Goal: Check status: Check status

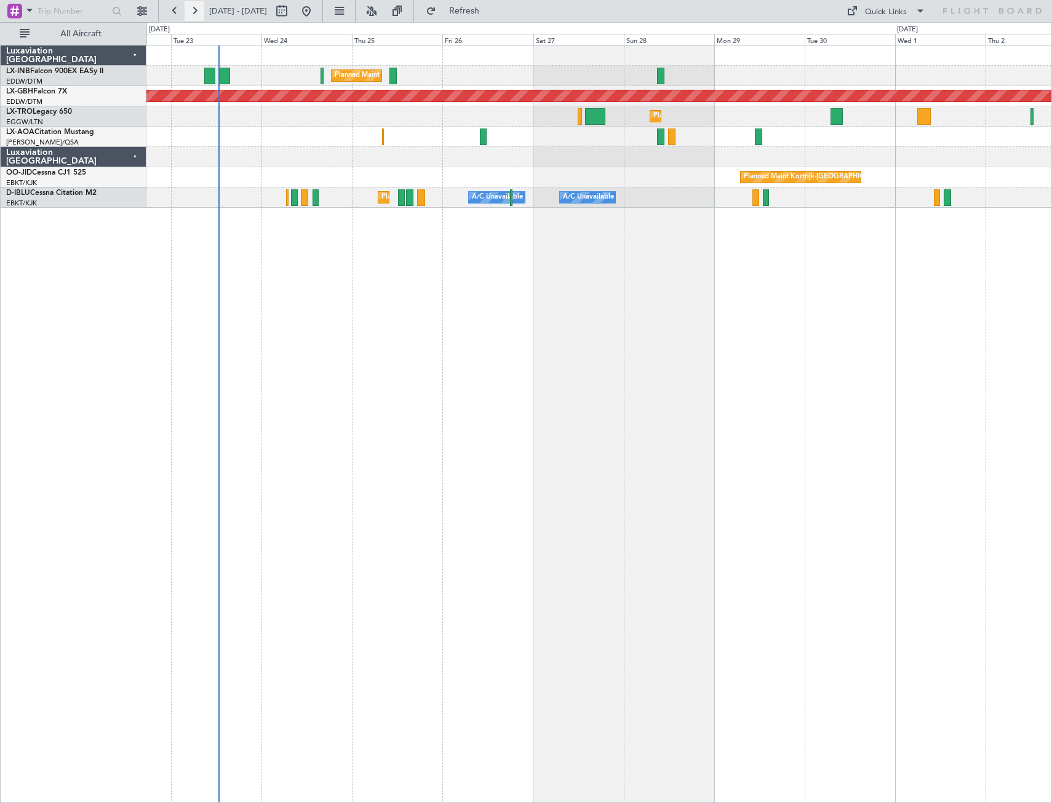
click at [194, 14] on button at bounding box center [195, 11] width 20 height 20
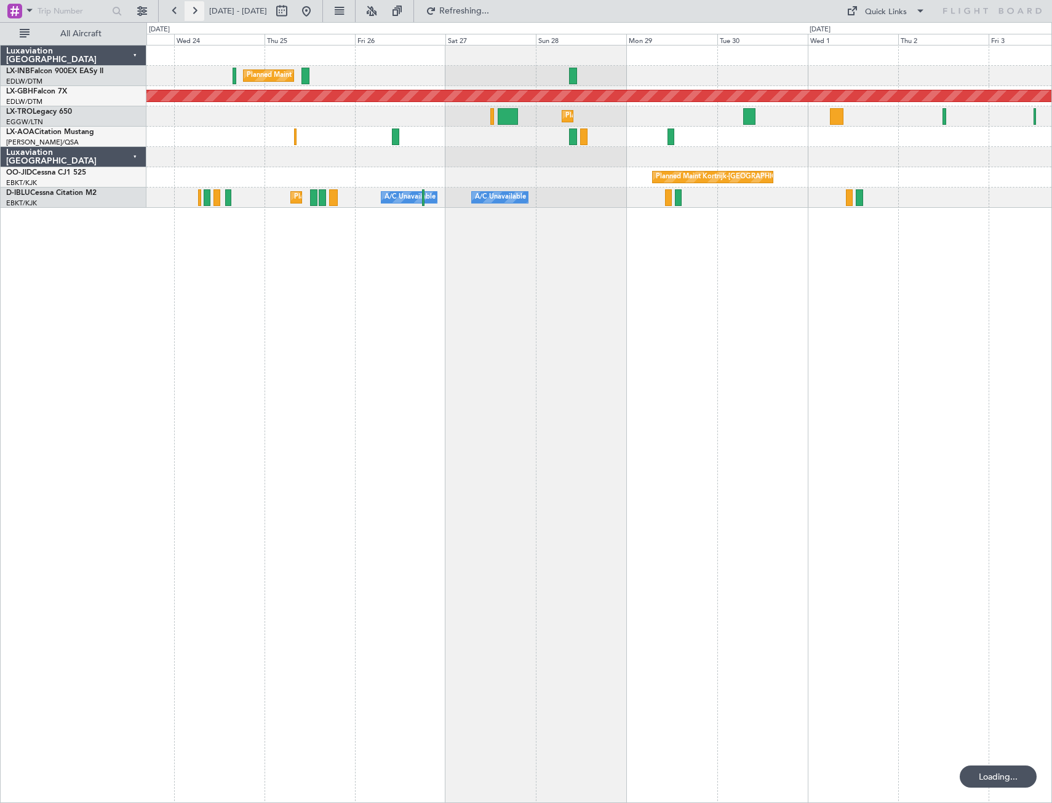
click at [194, 14] on button at bounding box center [195, 11] width 20 height 20
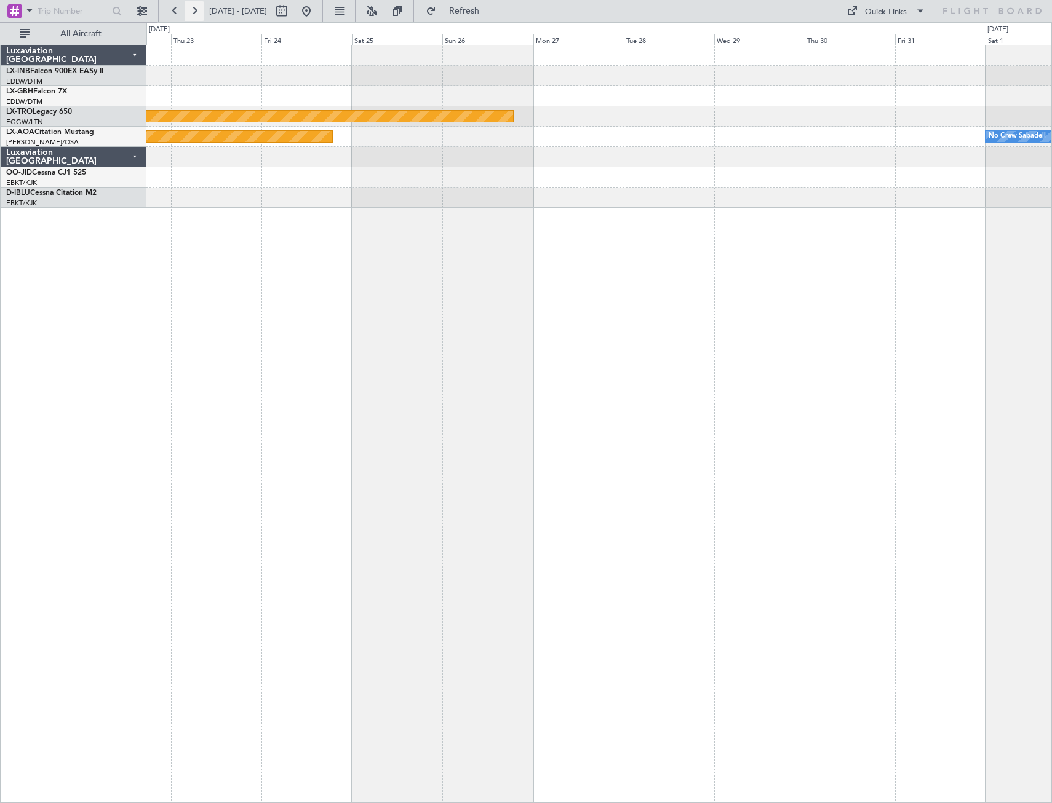
click at [194, 14] on button at bounding box center [195, 11] width 20 height 20
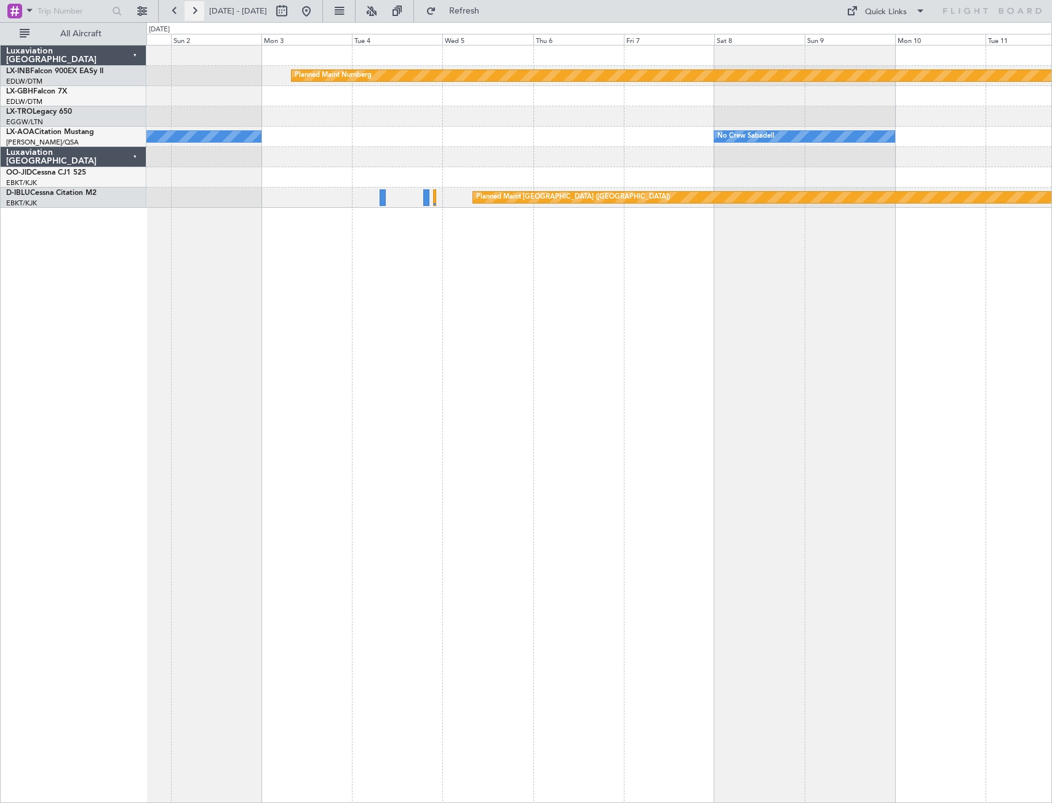
click at [194, 14] on button at bounding box center [195, 11] width 20 height 20
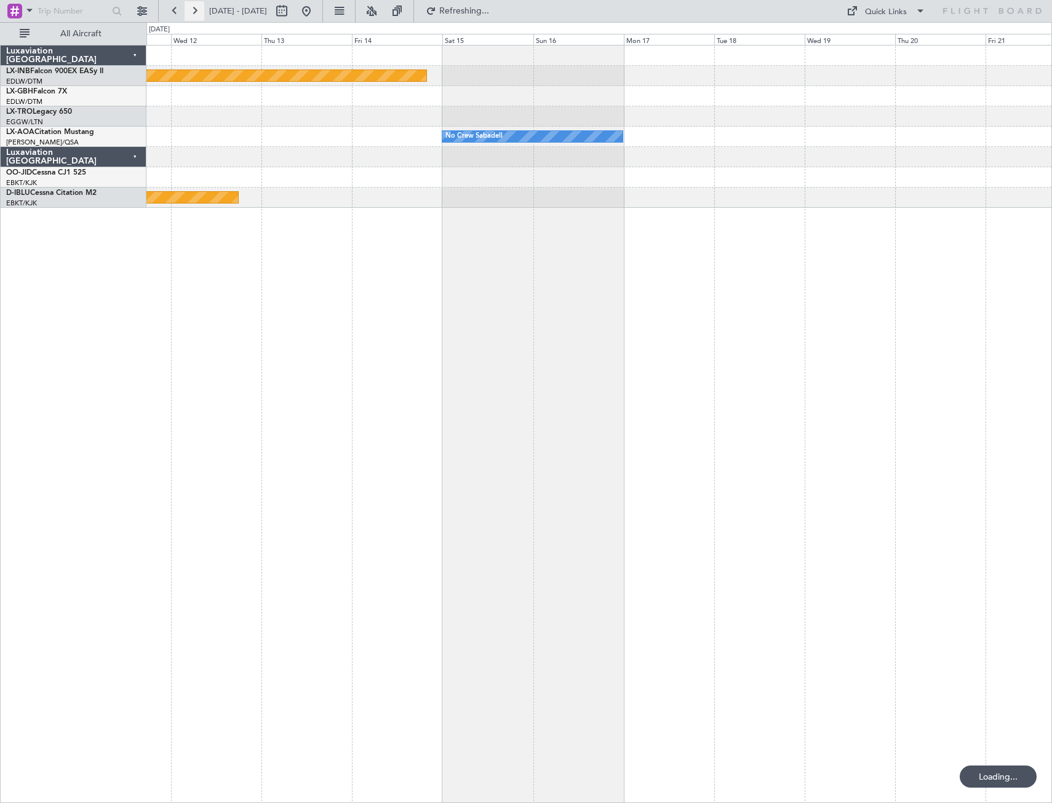
click at [194, 14] on button at bounding box center [195, 11] width 20 height 20
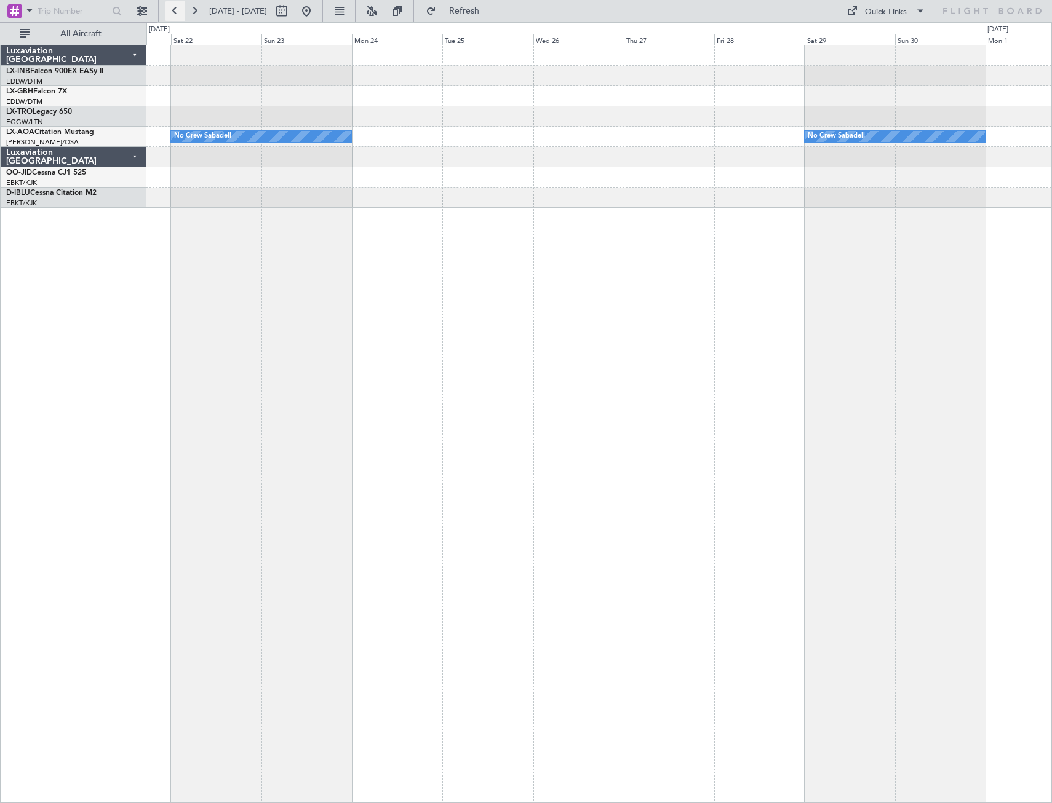
click at [176, 13] on button at bounding box center [175, 11] width 20 height 20
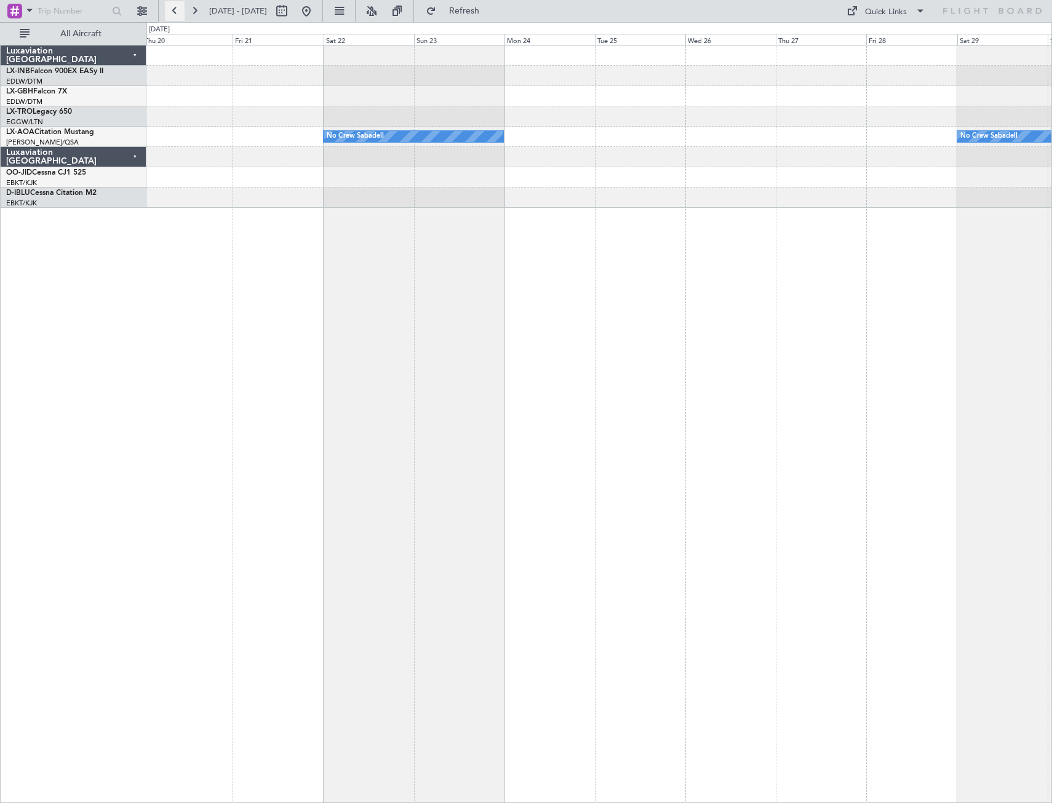
click at [176, 13] on button at bounding box center [175, 11] width 20 height 20
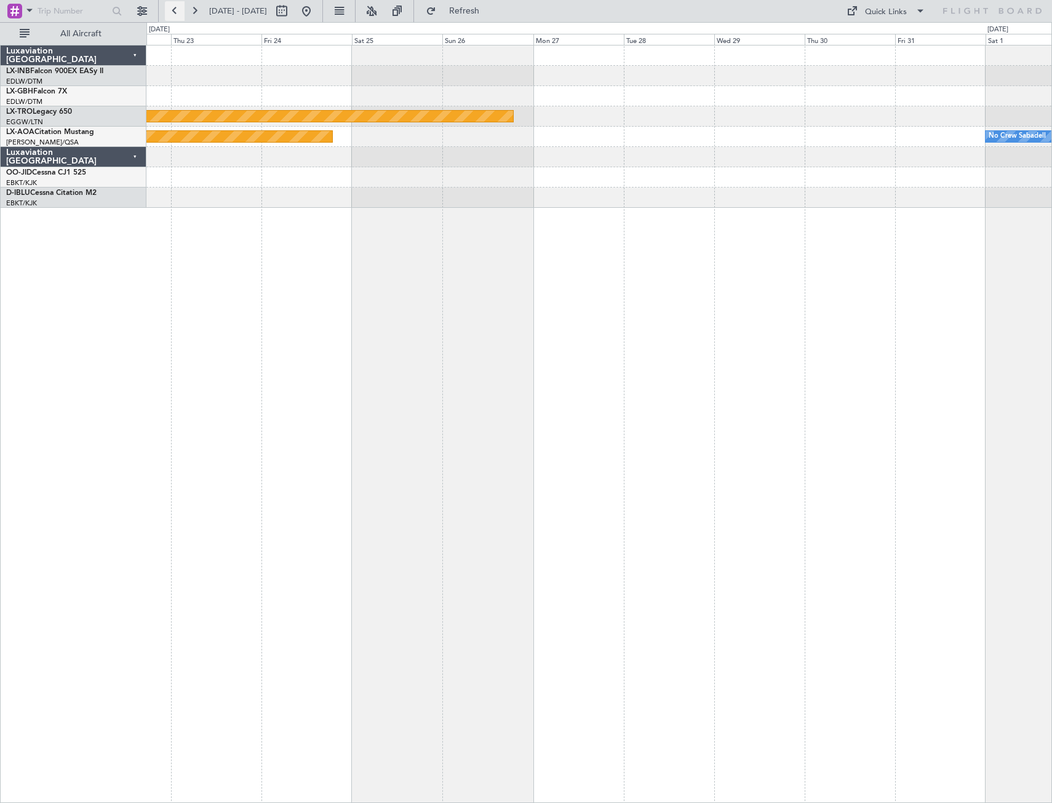
click at [172, 16] on button at bounding box center [175, 11] width 20 height 20
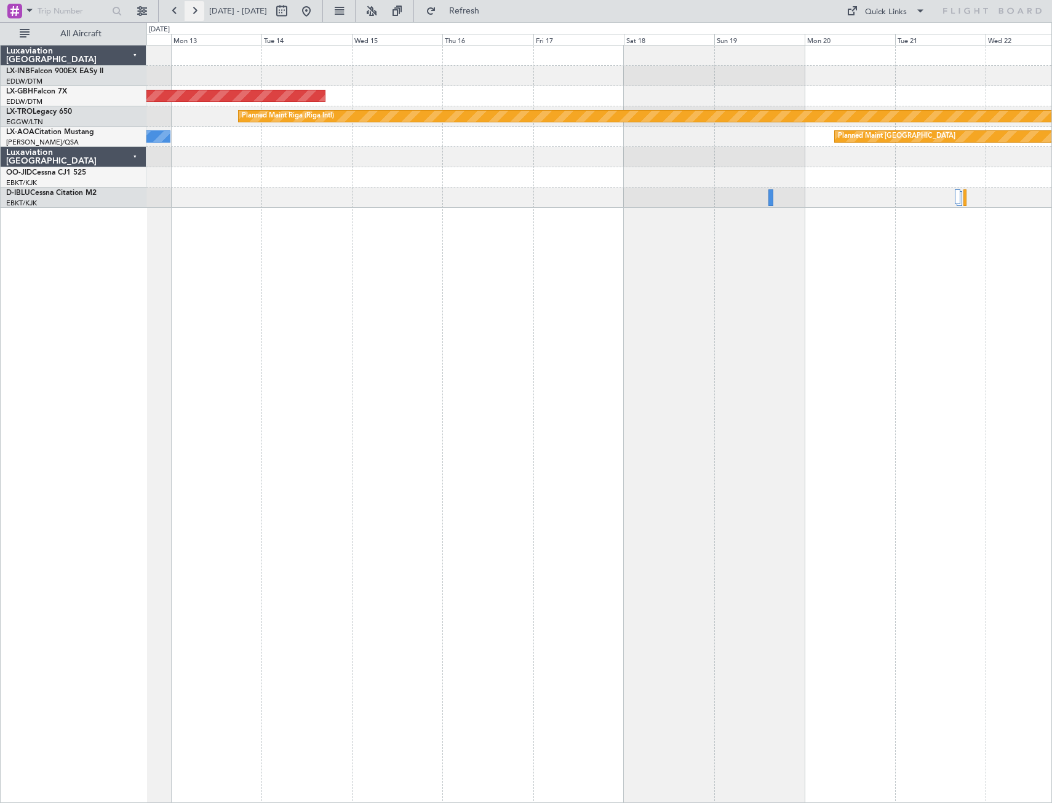
click at [195, 11] on button at bounding box center [195, 11] width 20 height 20
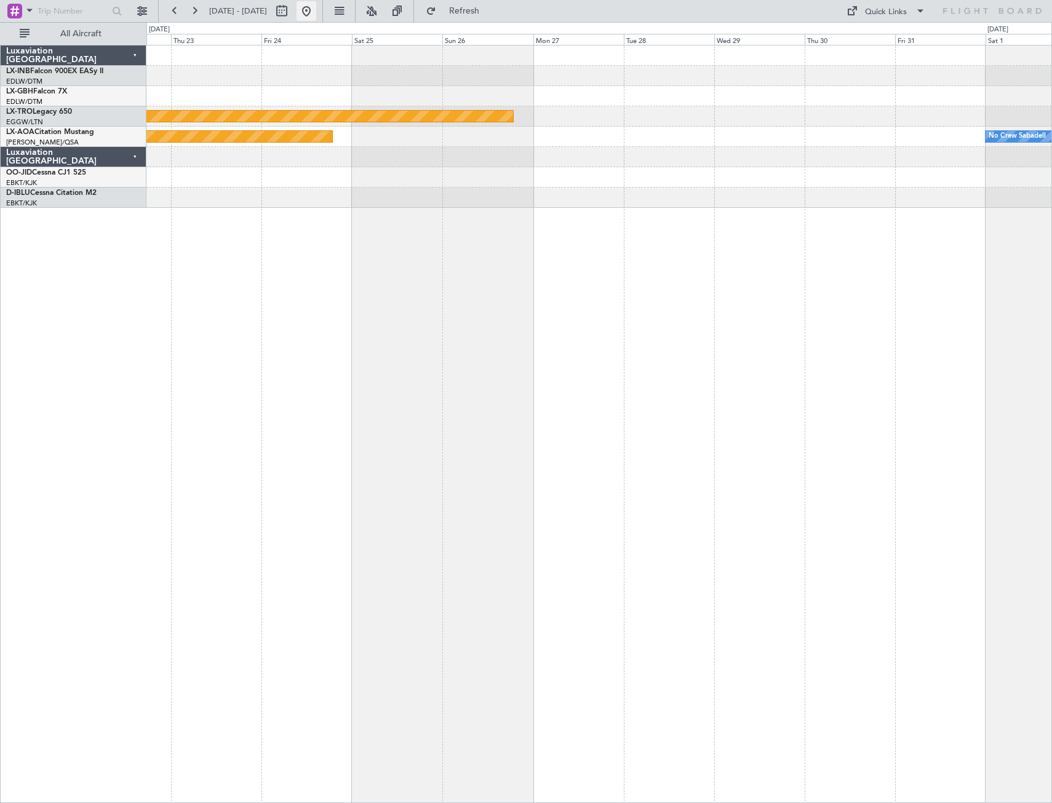
click at [316, 15] on button at bounding box center [306, 11] width 20 height 20
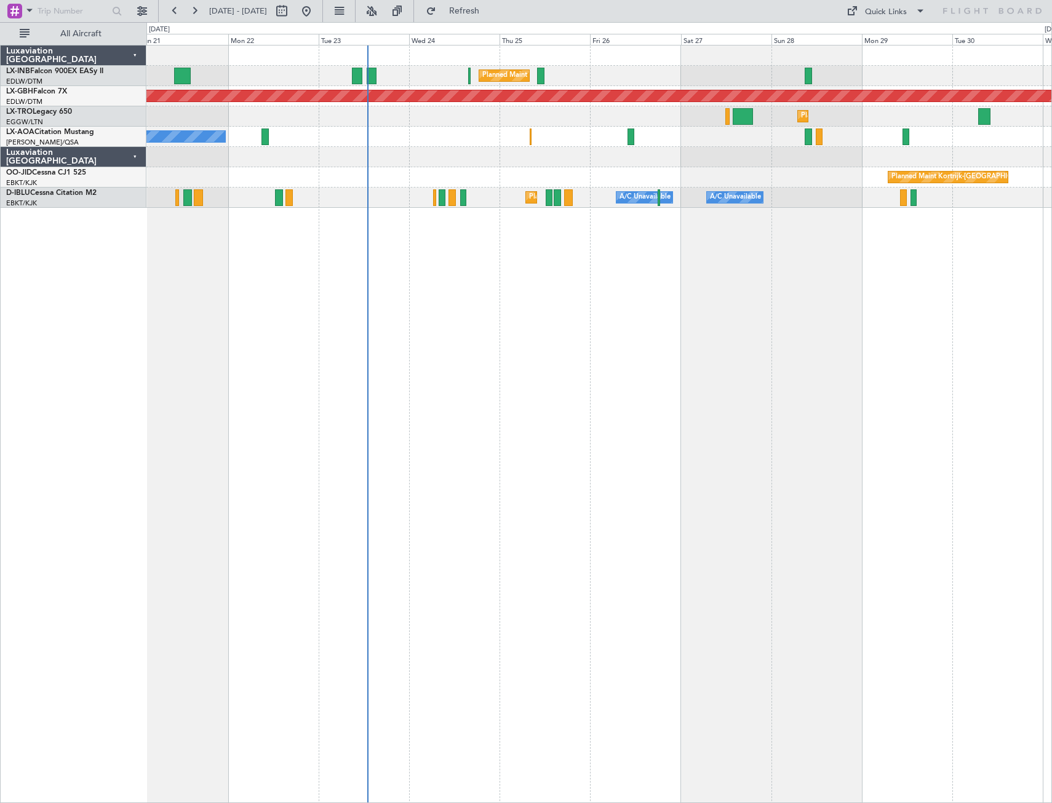
click at [480, 281] on div "Planned Maint [GEOGRAPHIC_DATA] ([GEOGRAPHIC_DATA]) Planned Maint Nurnberg Plan…" at bounding box center [598, 424] width 905 height 758
click at [406, 77] on div "Planned Maint [GEOGRAPHIC_DATA] ([GEOGRAPHIC_DATA])" at bounding box center [598, 76] width 905 height 20
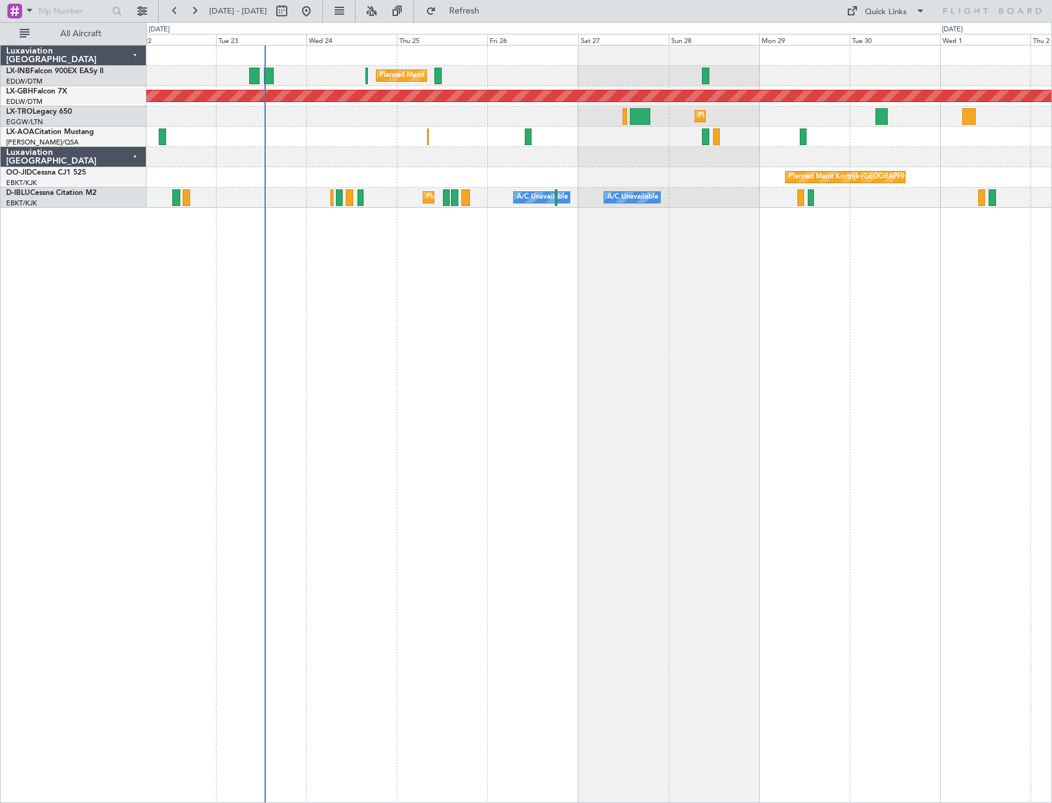
click at [411, 157] on div at bounding box center [598, 157] width 905 height 20
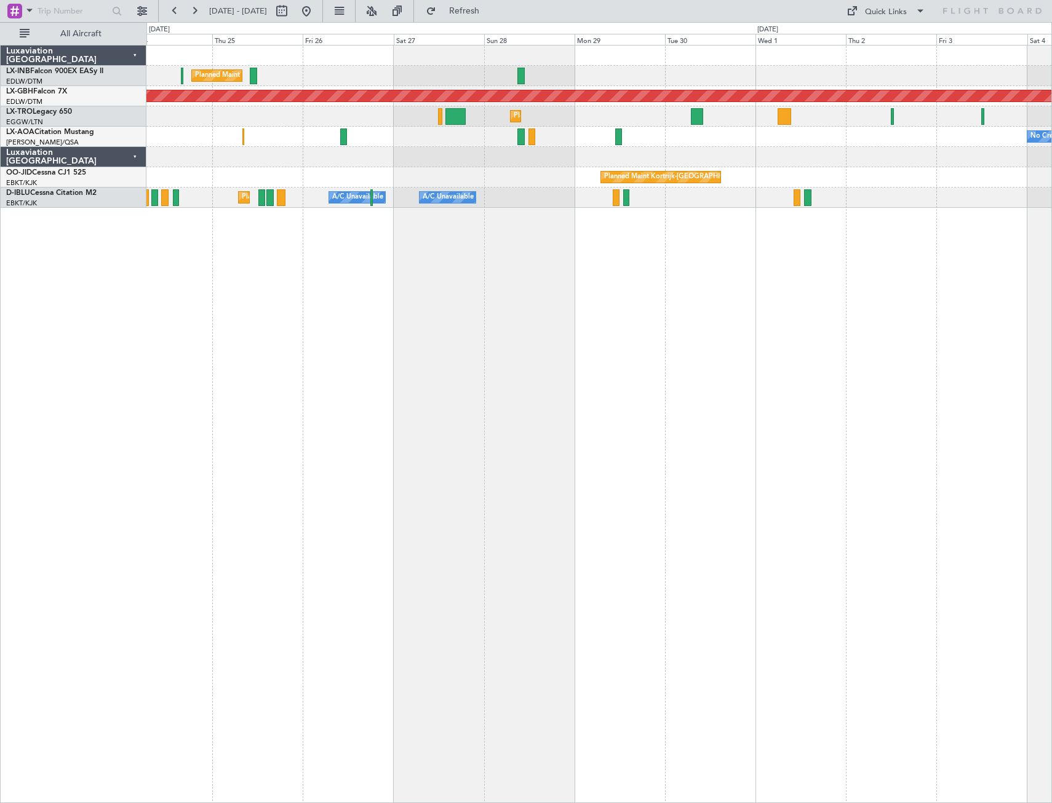
click at [429, 388] on div "Planned Maint [GEOGRAPHIC_DATA] ([GEOGRAPHIC_DATA]) Planned Maint Nurnberg Plan…" at bounding box center [598, 424] width 905 height 758
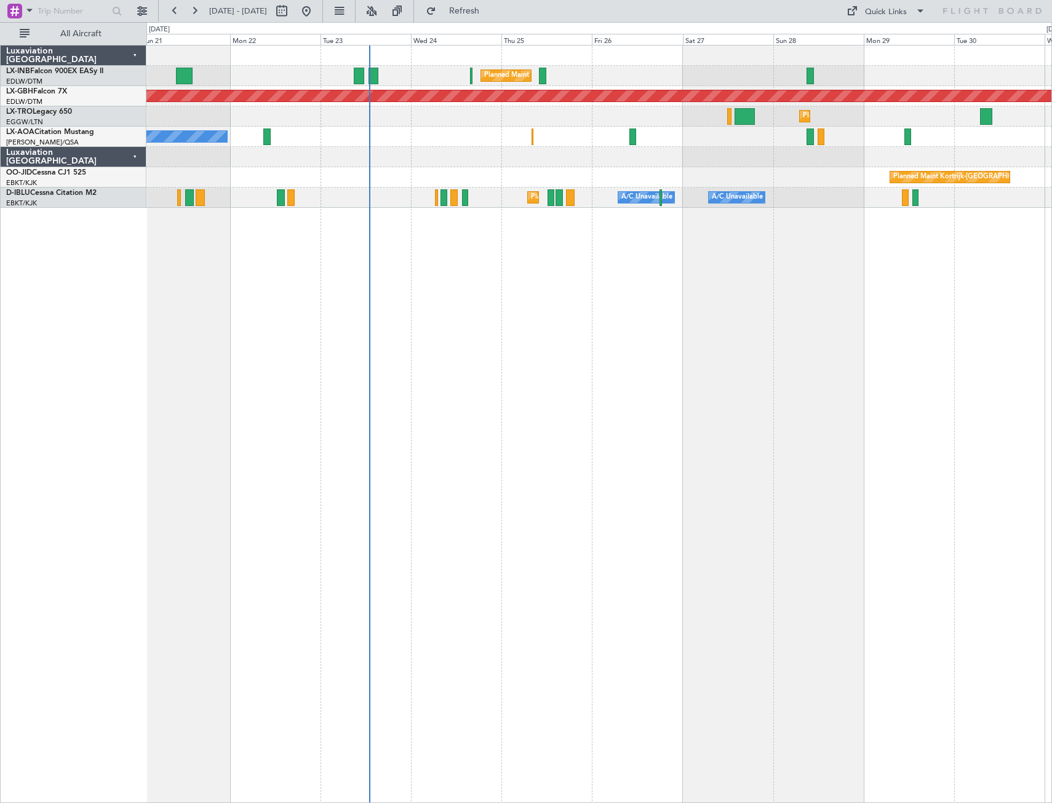
click at [674, 466] on div "Planned Maint [GEOGRAPHIC_DATA] ([GEOGRAPHIC_DATA]) Planned Maint Nurnberg Plan…" at bounding box center [598, 424] width 905 height 758
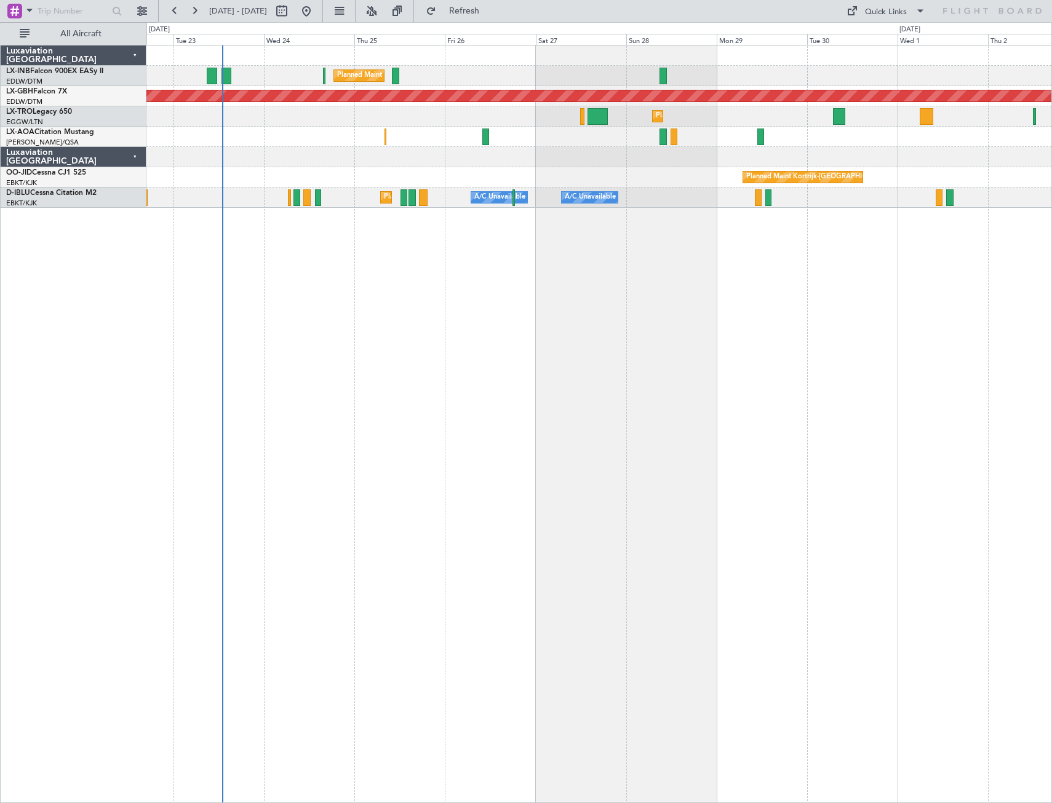
click at [270, 318] on div "Planned Maint [GEOGRAPHIC_DATA] ([GEOGRAPHIC_DATA]) Planned Maint Nurnberg Plan…" at bounding box center [598, 424] width 905 height 758
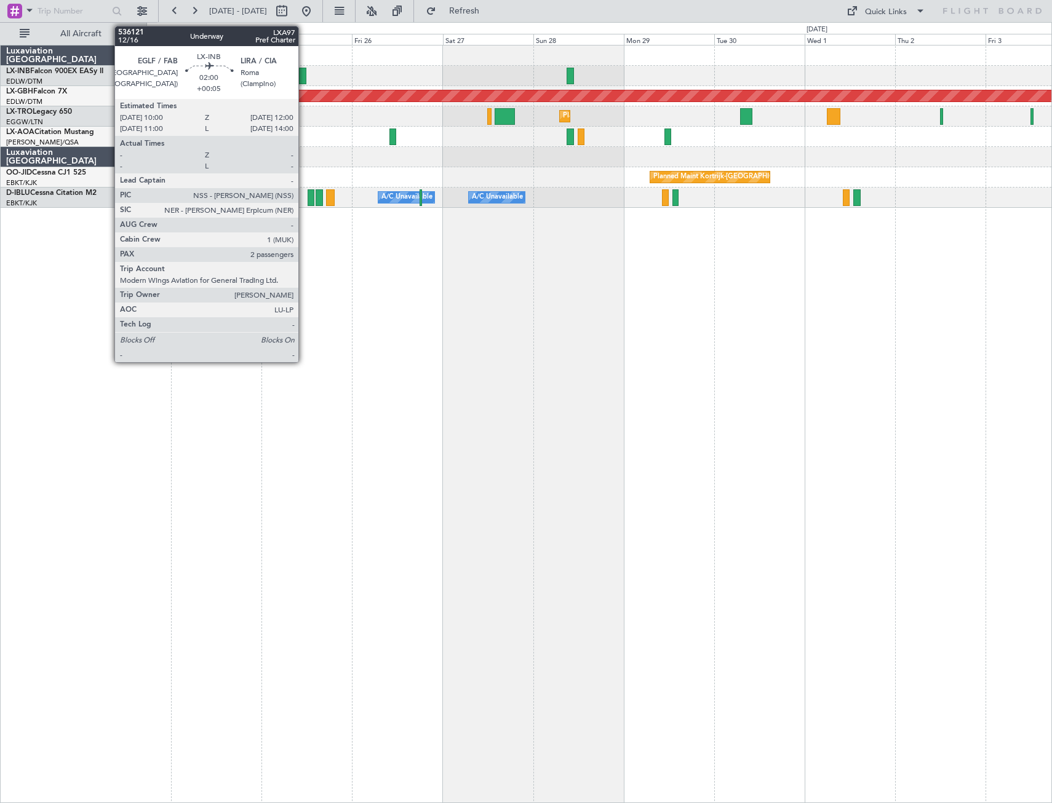
click at [304, 80] on div at bounding box center [303, 76] width 8 height 17
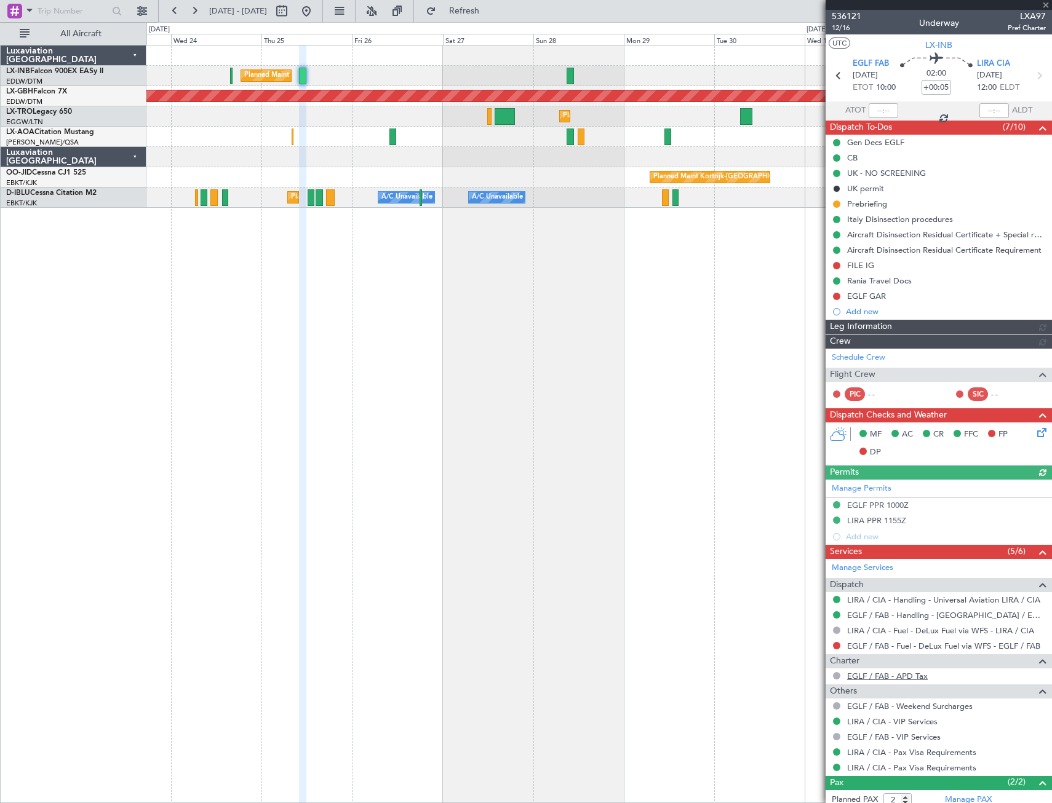
scroll to position [103, 0]
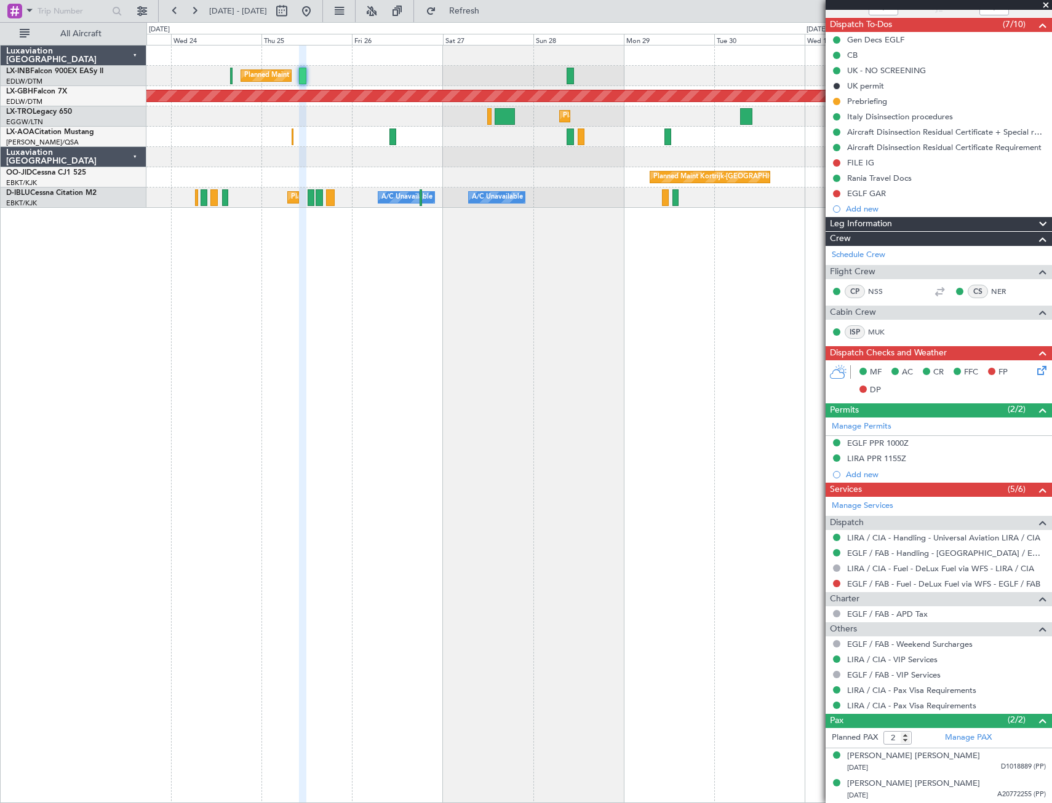
click at [1044, 4] on span at bounding box center [1045, 5] width 12 height 11
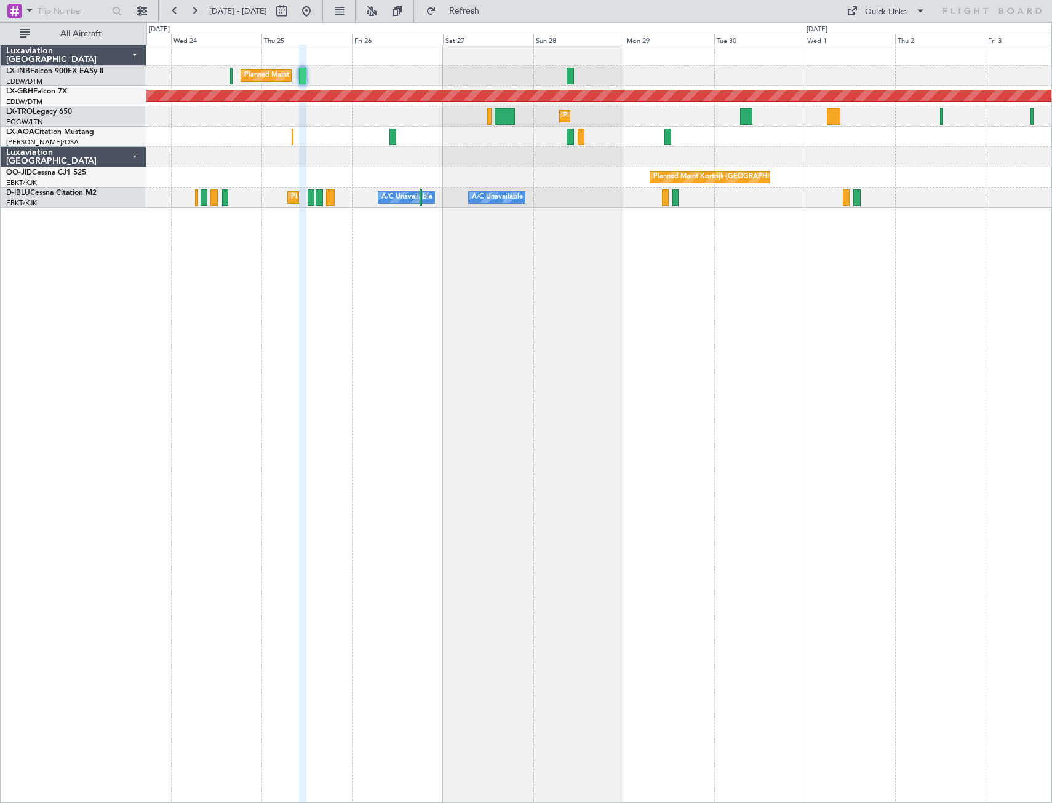
type input "0"
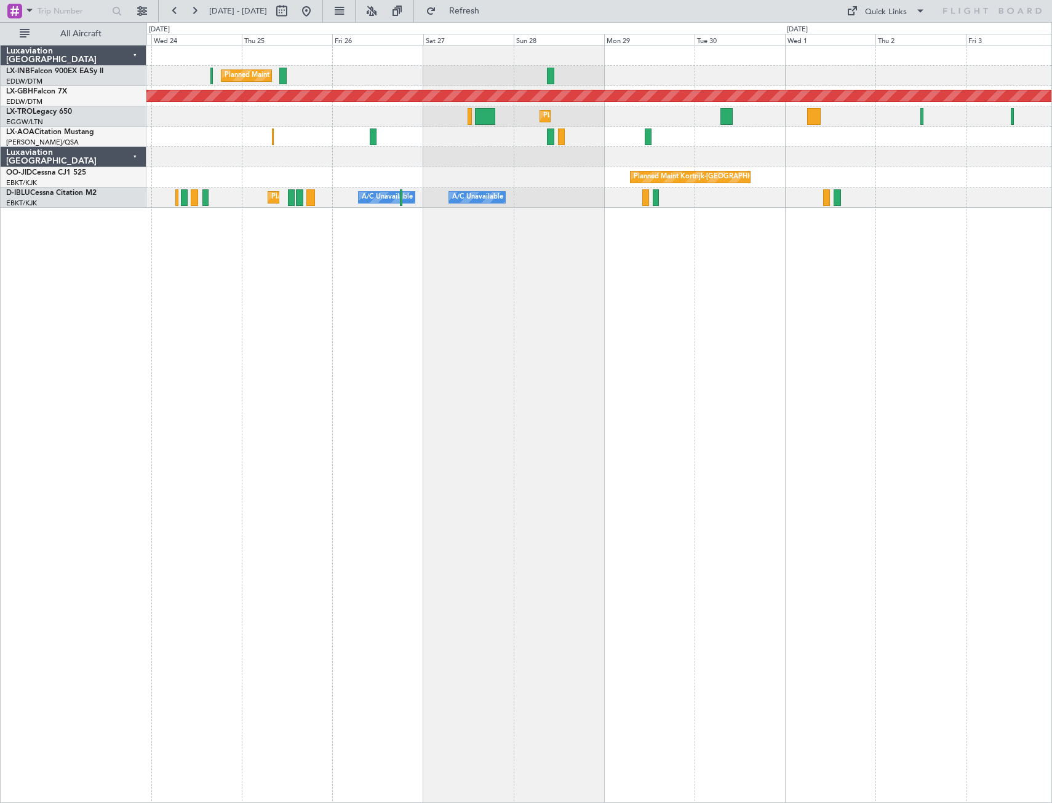
click at [691, 443] on div "Planned Maint [GEOGRAPHIC_DATA] ([GEOGRAPHIC_DATA]) Planned Maint Nurnberg Plan…" at bounding box center [598, 424] width 905 height 758
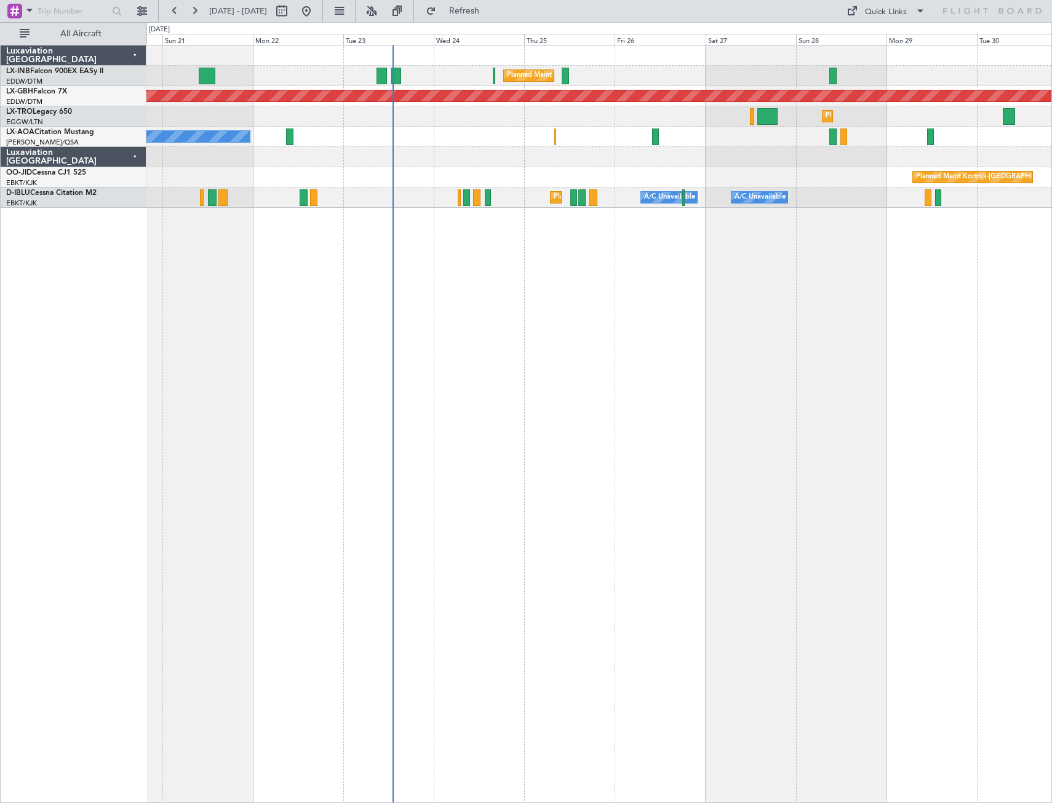
click at [633, 408] on div "Planned Maint [GEOGRAPHIC_DATA] ([GEOGRAPHIC_DATA]) Planned Maint Nurnberg Plan…" at bounding box center [598, 424] width 905 height 758
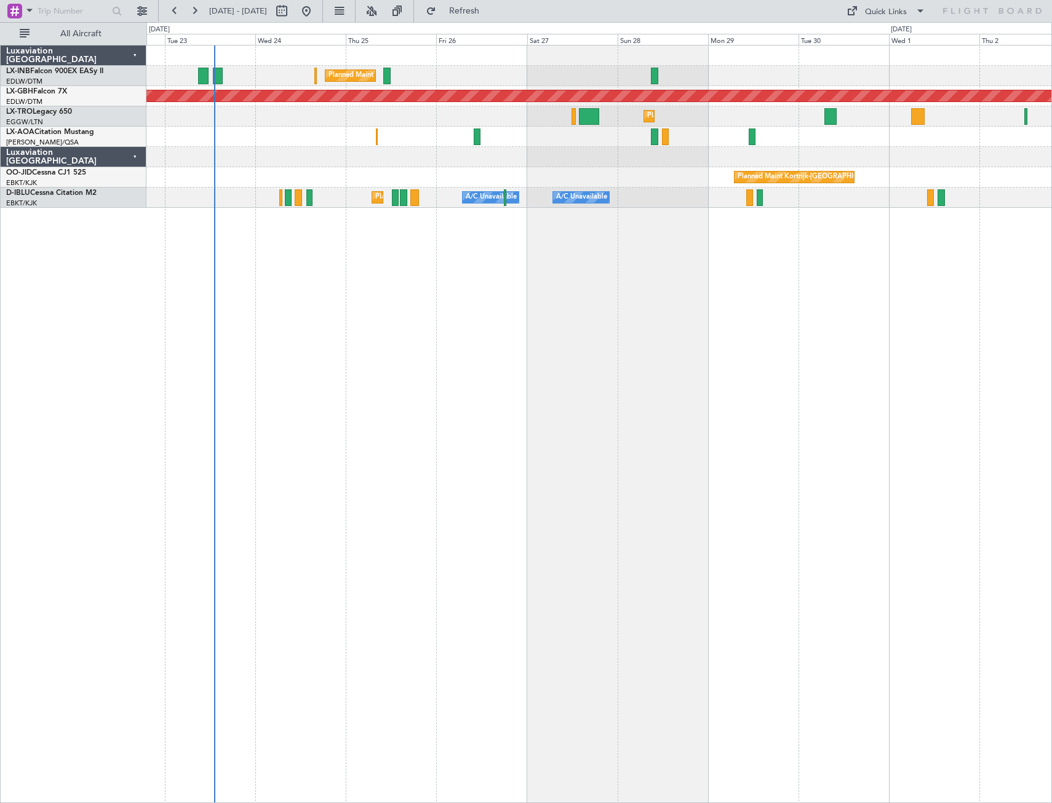
click at [369, 419] on div "Planned Maint [GEOGRAPHIC_DATA] ([GEOGRAPHIC_DATA]) Planned Maint Nurnberg Plan…" at bounding box center [598, 424] width 905 height 758
click at [619, 325] on div "Planned Maint [GEOGRAPHIC_DATA] ([GEOGRAPHIC_DATA]) Planned Maint Nurnberg Plan…" at bounding box center [598, 424] width 905 height 758
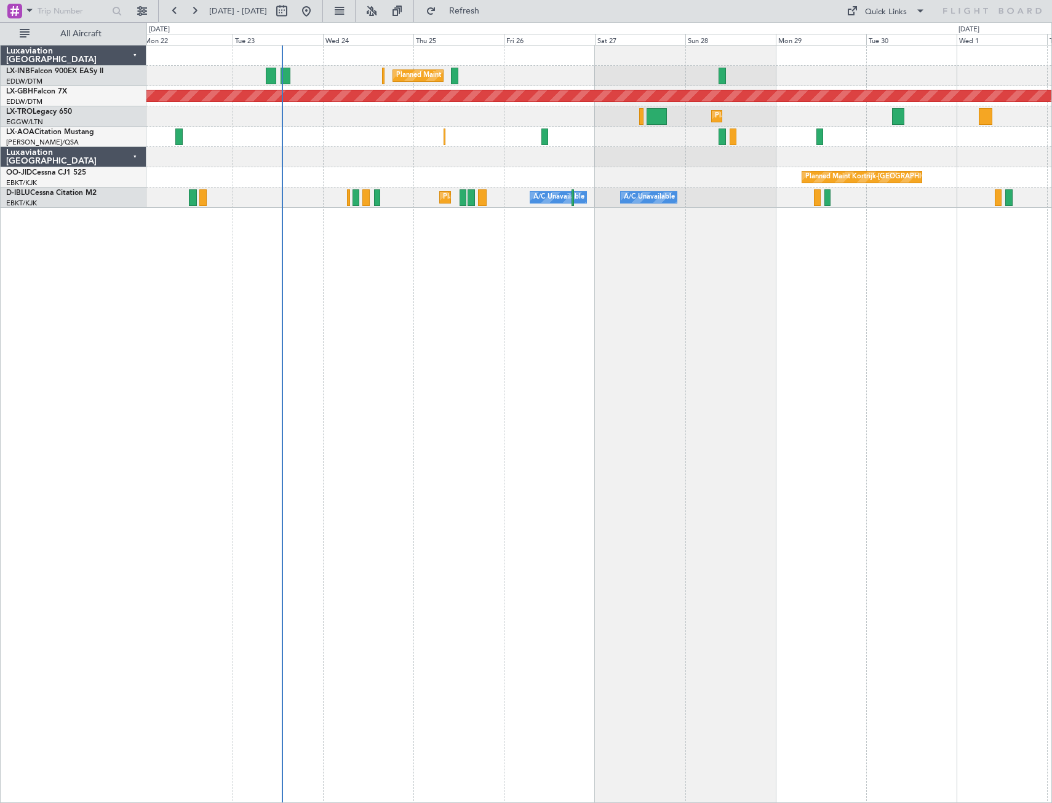
click at [420, 421] on div "Planned Maint [GEOGRAPHIC_DATA] ([GEOGRAPHIC_DATA]) Planned Maint Nurnberg Plan…" at bounding box center [598, 424] width 905 height 758
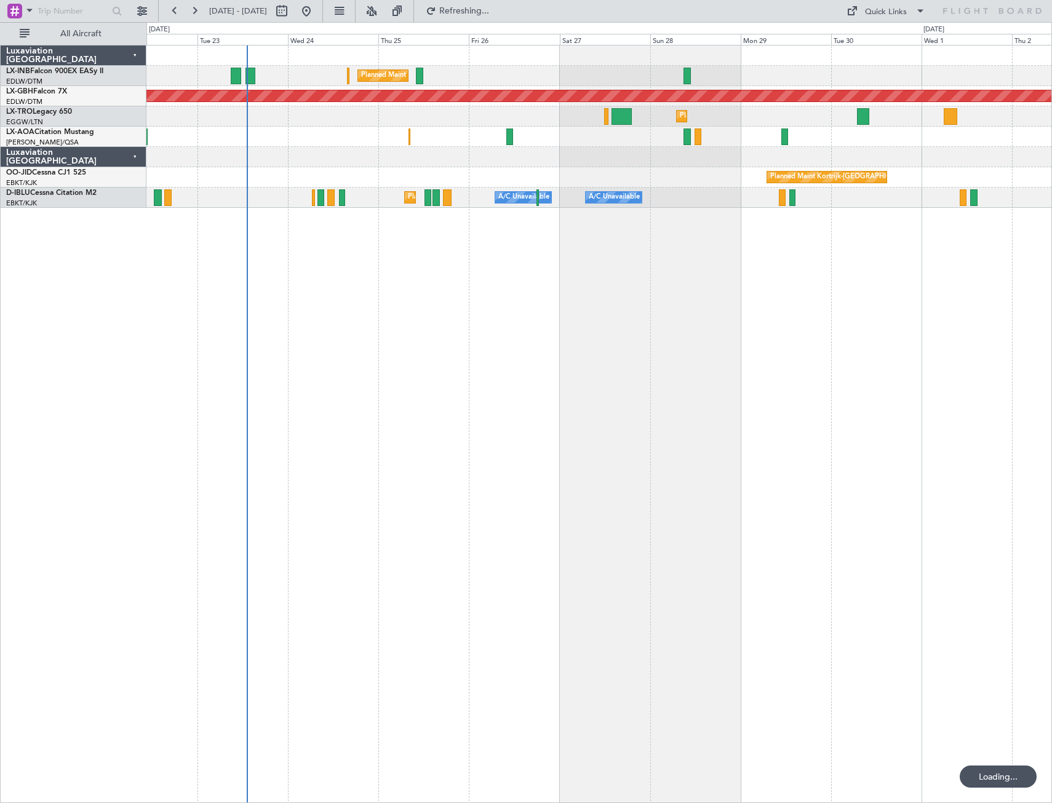
click at [533, 455] on div "Planned Maint [GEOGRAPHIC_DATA] ([GEOGRAPHIC_DATA]) Planned Maint Nurnberg Plan…" at bounding box center [598, 424] width 905 height 758
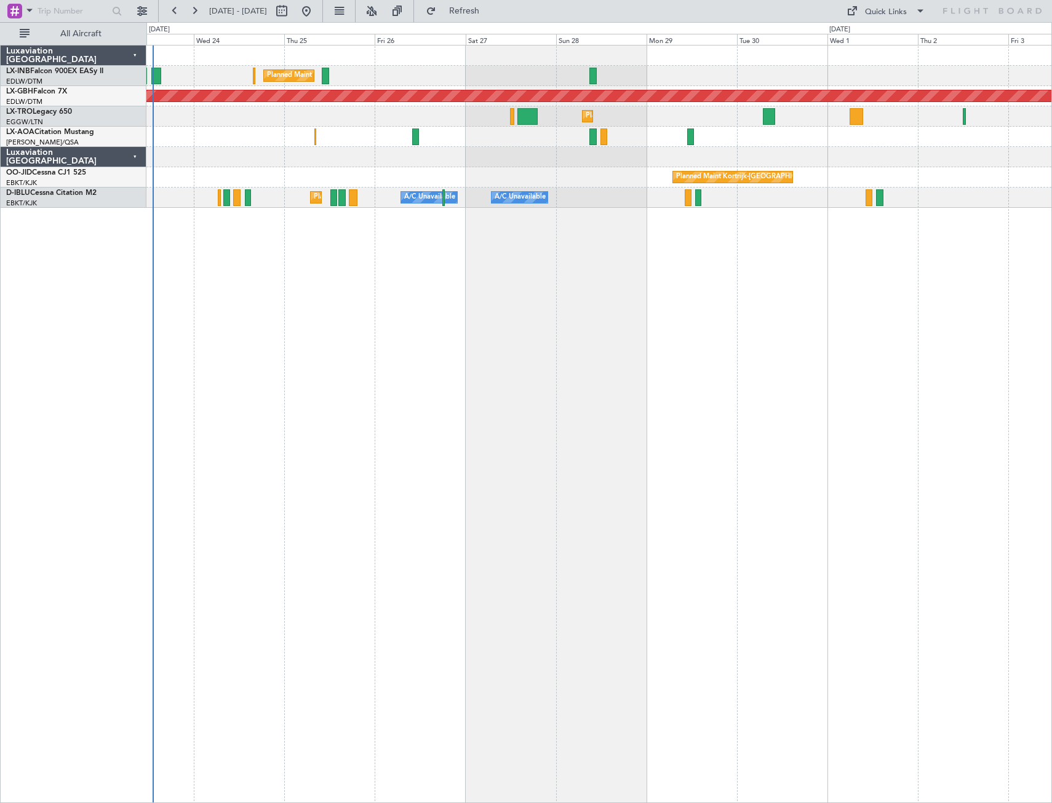
click at [348, 333] on div "Planned Maint [GEOGRAPHIC_DATA] ([GEOGRAPHIC_DATA]) Planned Maint Nurnberg Plan…" at bounding box center [598, 424] width 905 height 758
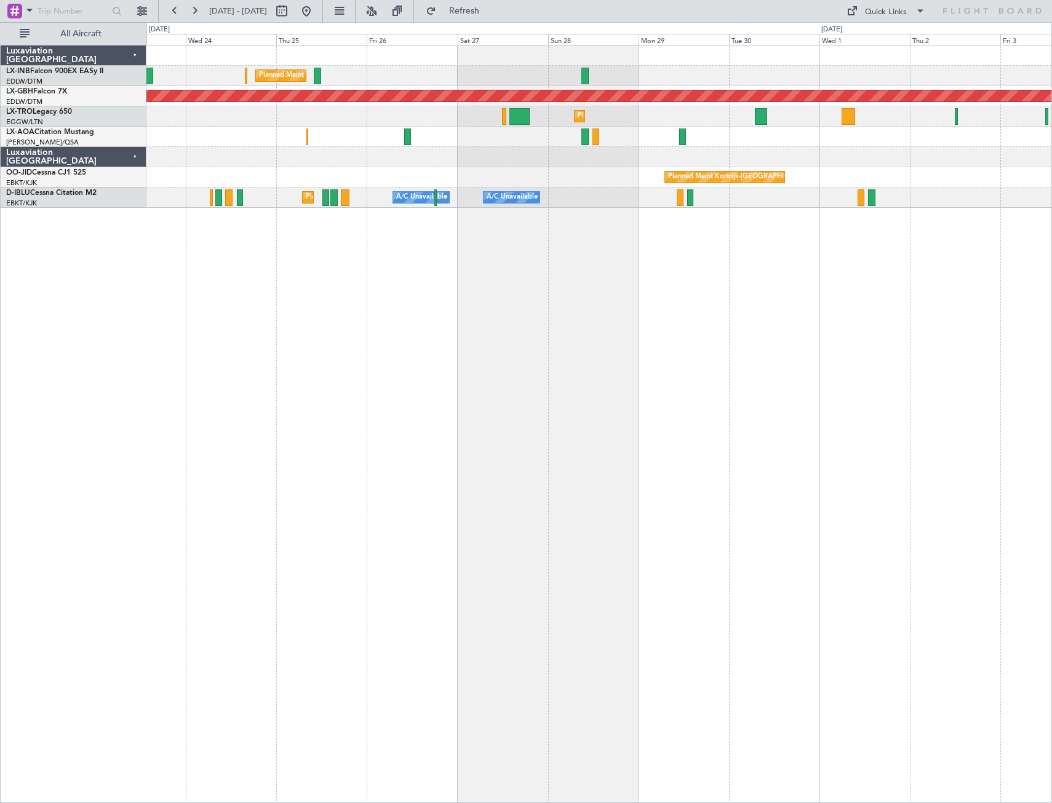
click at [382, 466] on div "Planned Maint [GEOGRAPHIC_DATA] ([GEOGRAPHIC_DATA]) Planned Maint Nurnberg Plan…" at bounding box center [598, 424] width 905 height 758
click at [490, 12] on span "Refresh" at bounding box center [465, 11] width 52 height 9
drag, startPoint x: 349, startPoint y: 12, endPoint x: 345, endPoint y: 121, distance: 109.6
click at [316, 11] on button at bounding box center [306, 11] width 20 height 20
